Goal: Obtain resource: Download file/media

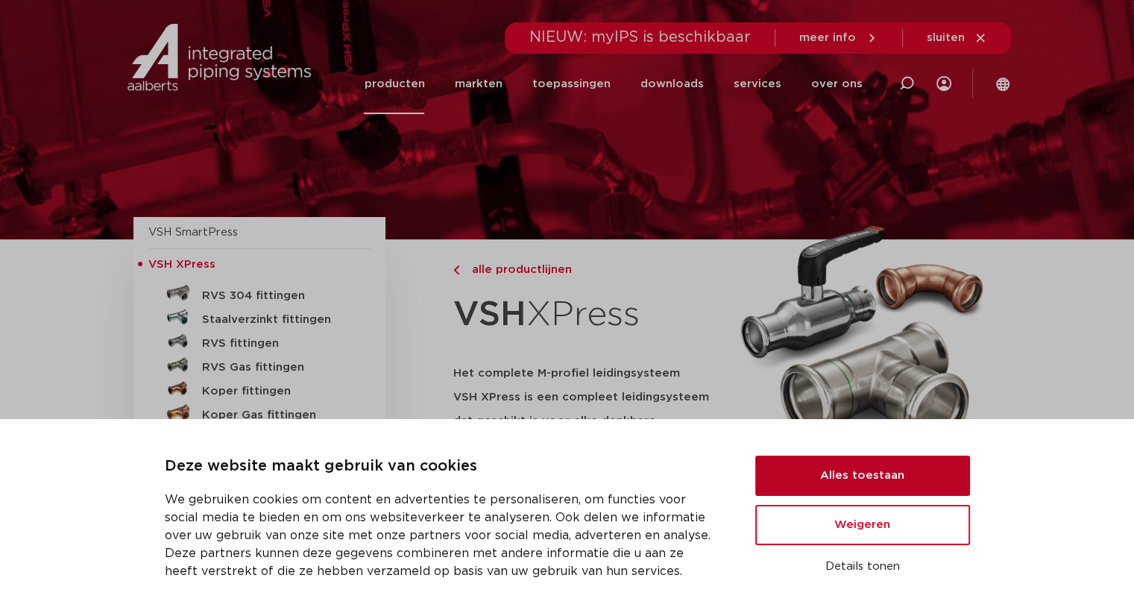
click at [898, 475] on button "Alles toestaan" at bounding box center [862, 476] width 215 height 40
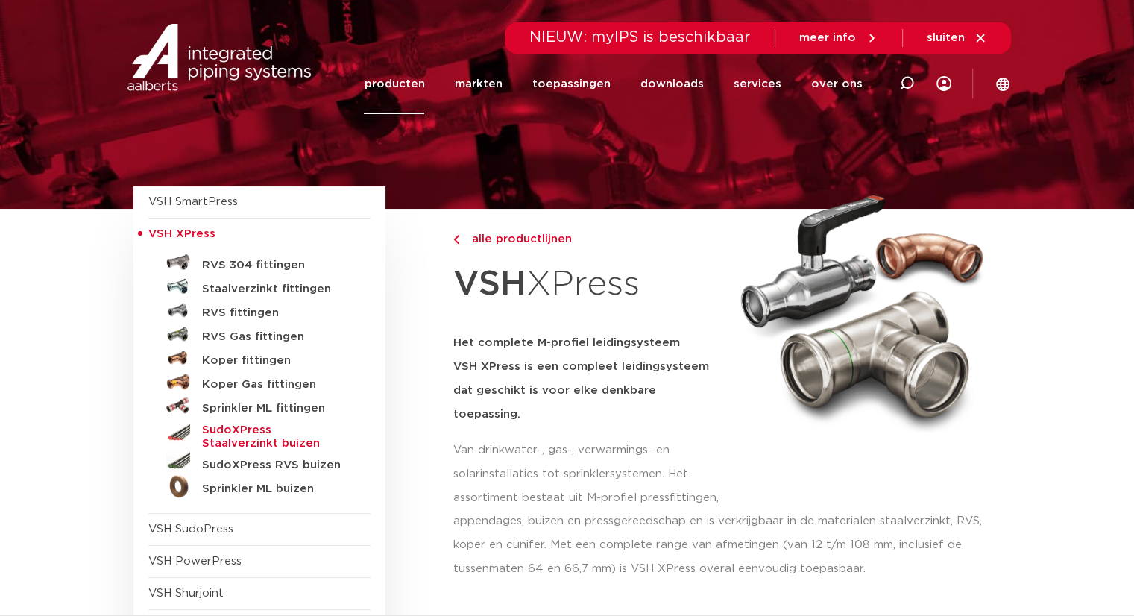
scroll to position [75, 0]
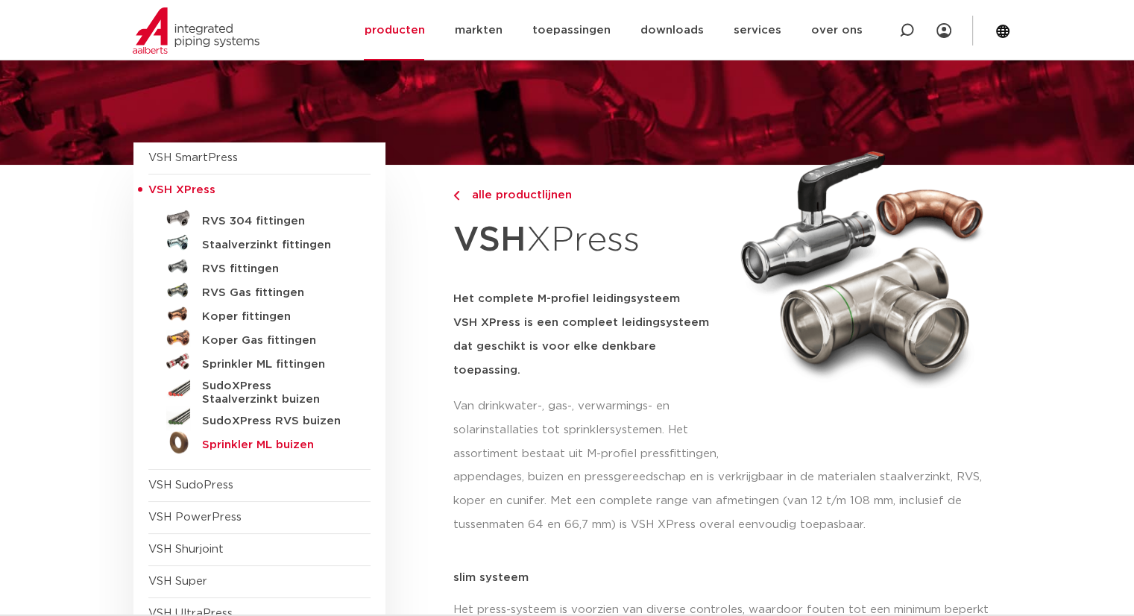
click at [286, 442] on h5 "Sprinkler ML buizen" at bounding box center [276, 444] width 148 height 13
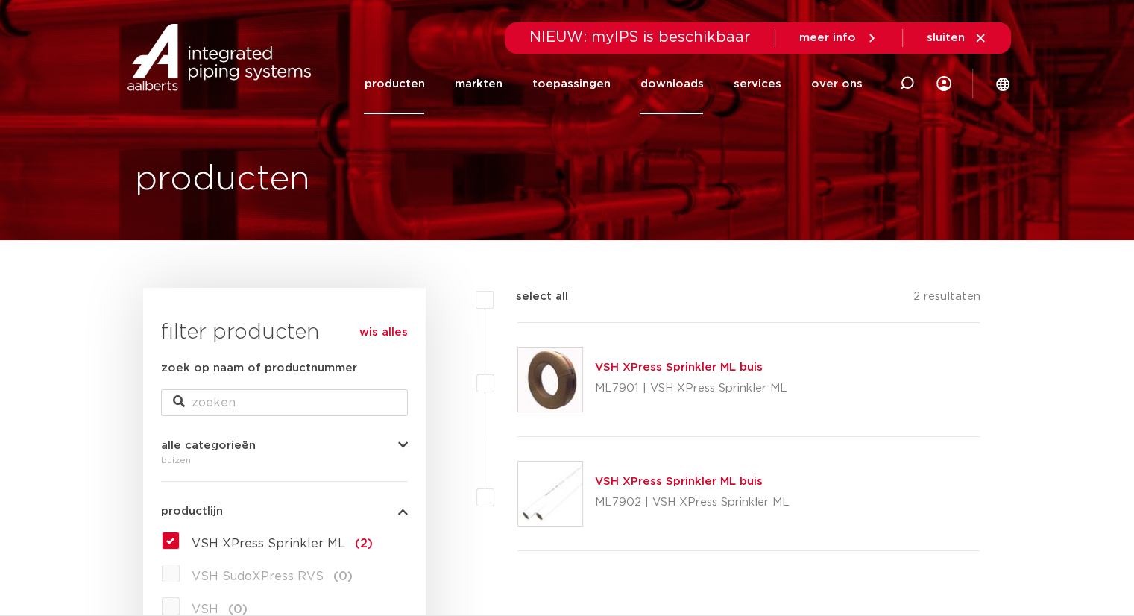
click at [692, 78] on link "downloads" at bounding box center [671, 84] width 63 height 60
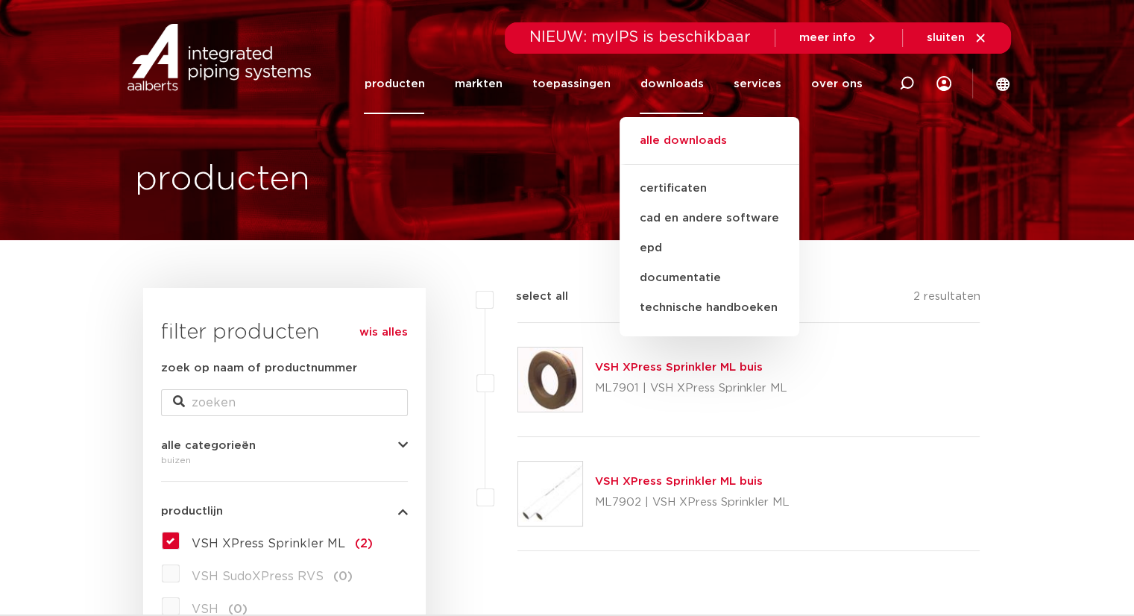
click at [737, 147] on link "alle downloads" at bounding box center [710, 148] width 180 height 33
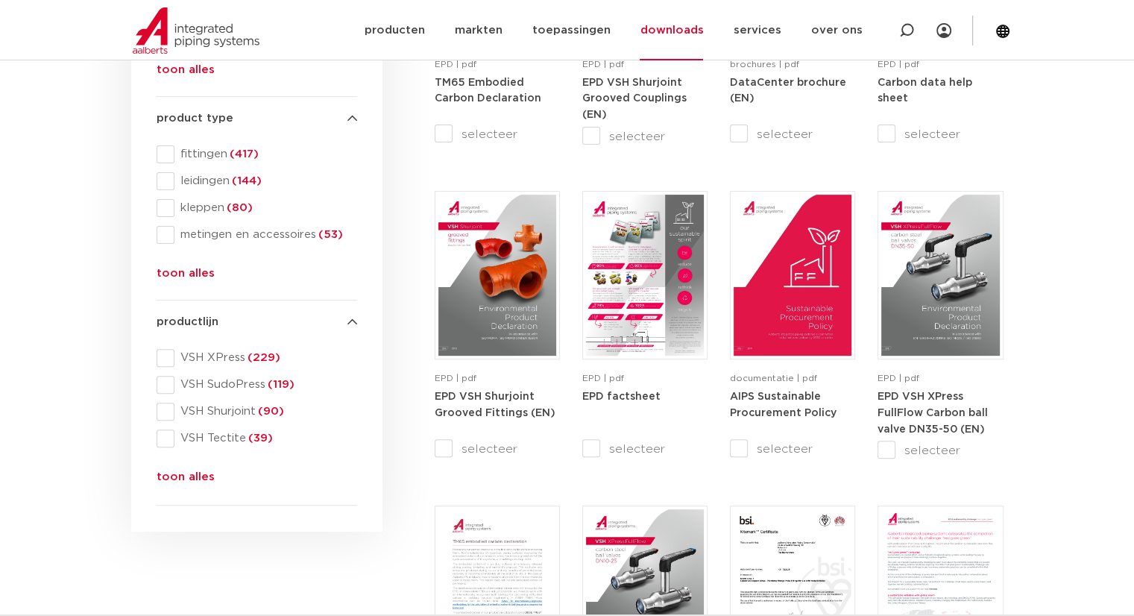
scroll to position [149, 0]
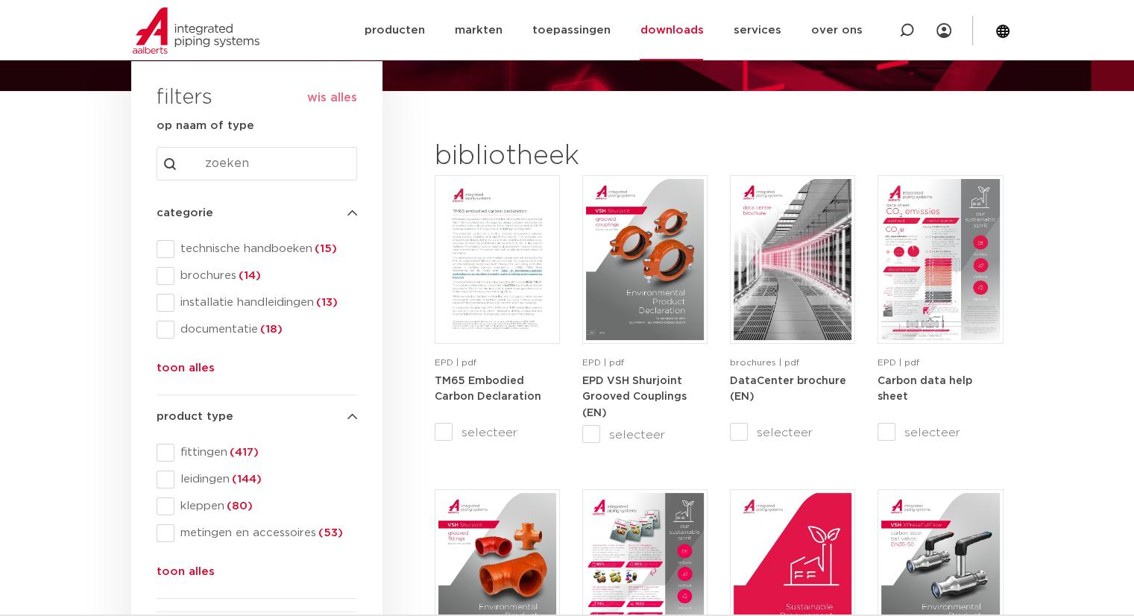
click at [186, 368] on button "toon alles" at bounding box center [186, 371] width 58 height 24
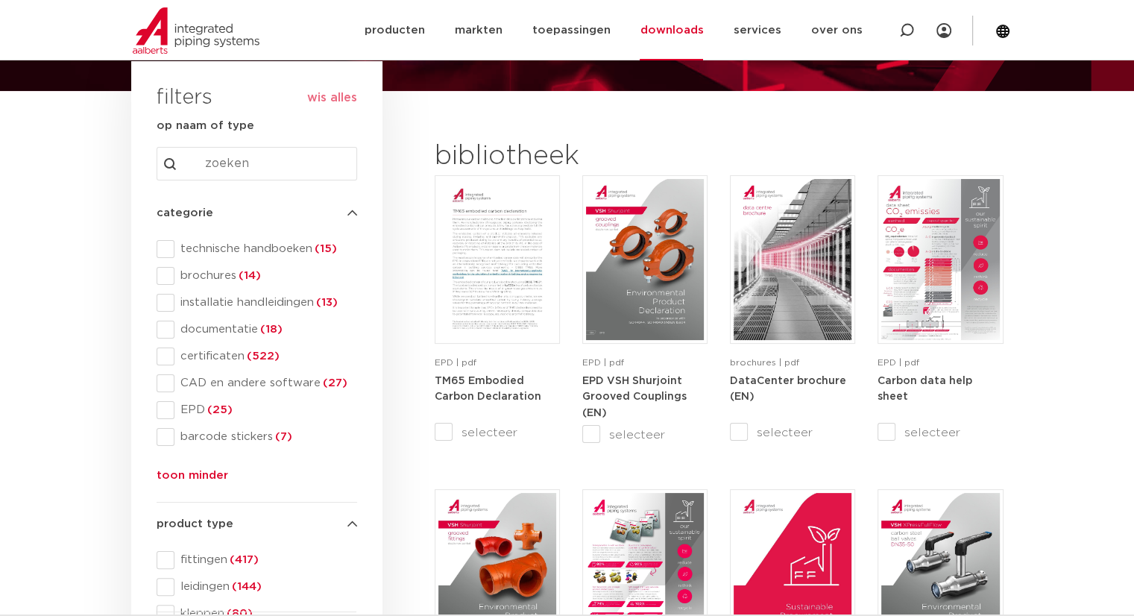
drag, startPoint x: 168, startPoint y: 385, endPoint x: 339, endPoint y: 365, distance: 172.7
click at [167, 385] on span at bounding box center [166, 383] width 18 height 18
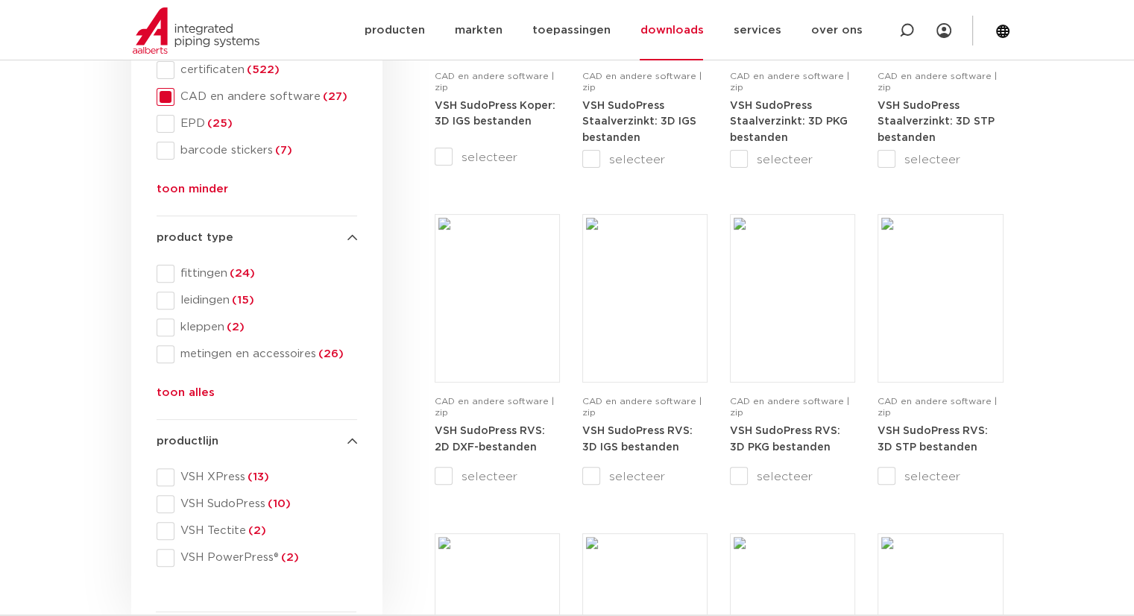
scroll to position [373, 0]
